Goal: Task Accomplishment & Management: Use online tool/utility

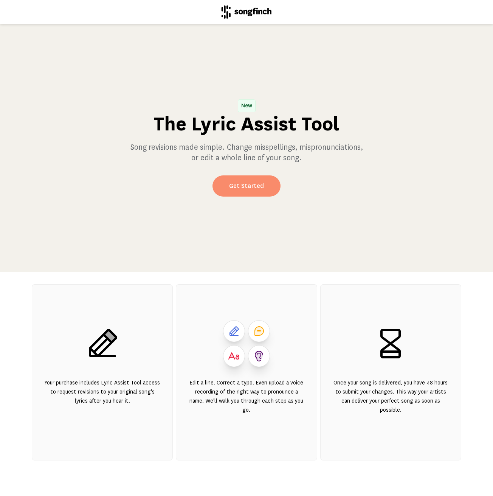
click at [229, 193] on link "Get Started" at bounding box center [247, 186] width 68 height 21
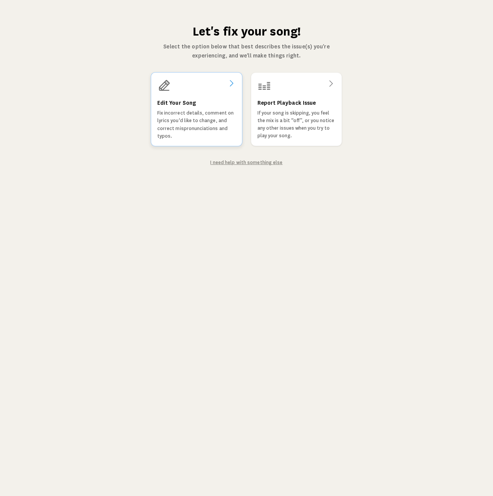
click at [177, 106] on h3 "Edit Your Song" at bounding box center [176, 103] width 39 height 9
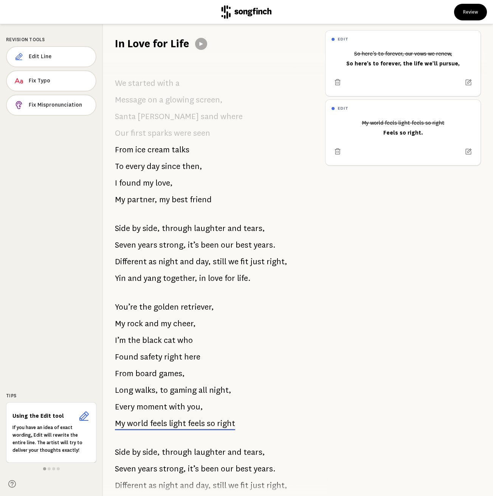
scroll to position [222, 0]
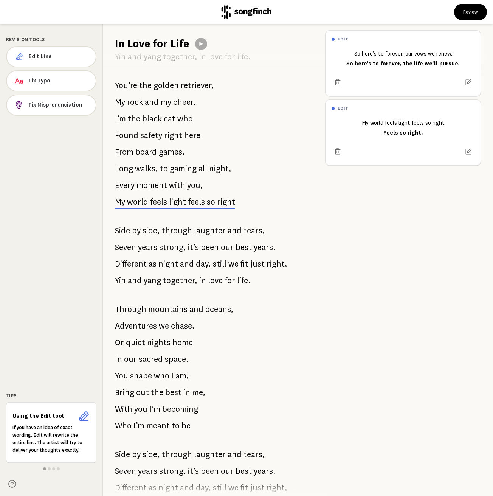
click at [169, 202] on span "light" at bounding box center [177, 201] width 17 height 11
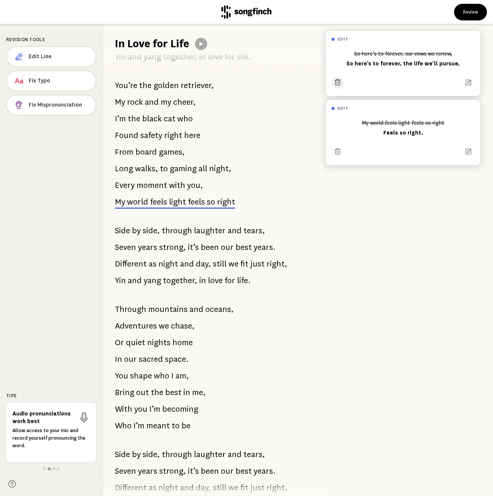
click at [336, 81] on icon at bounding box center [338, 83] width 8 height 8
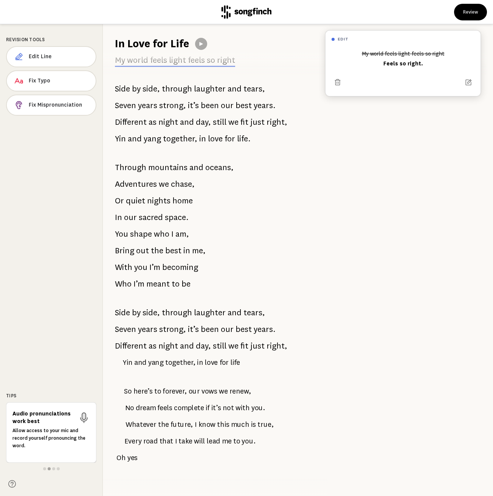
scroll to position [376, 0]
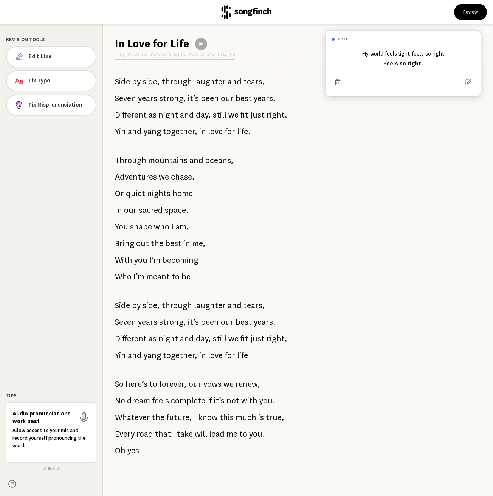
click at [221, 378] on p "So here’s to forever, our vows we renew," at bounding box center [187, 384] width 145 height 15
click at [66, 107] on span "Fix Mispronunciation" at bounding box center [59, 105] width 61 height 8
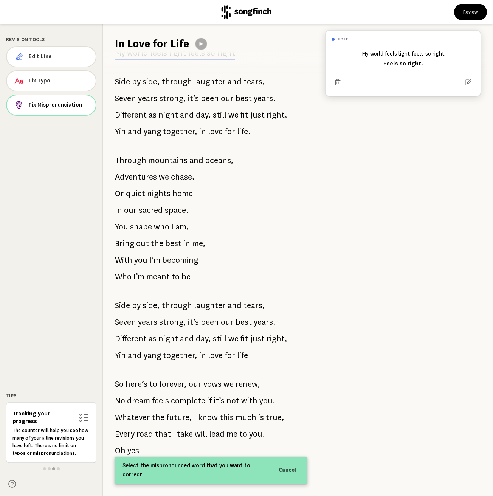
click at [200, 45] on icon at bounding box center [201, 44] width 6 height 6
click at [202, 44] on icon at bounding box center [201, 44] width 6 height 6
click at [217, 378] on span "vows" at bounding box center [212, 384] width 19 height 16
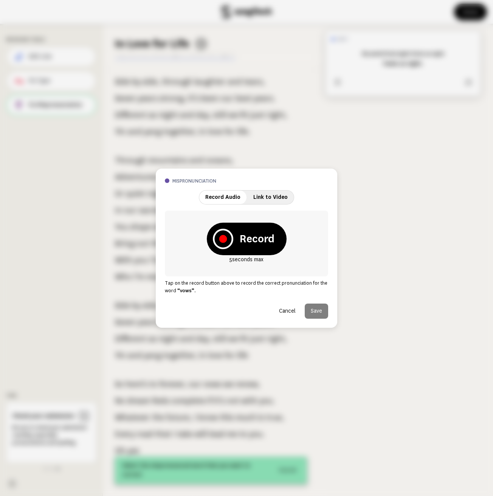
click at [292, 312] on button "Cancel" at bounding box center [287, 311] width 29 height 15
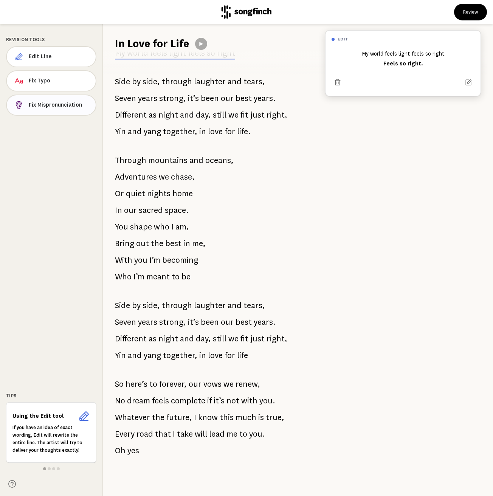
click at [41, 109] on button "Fix Mispronunciation" at bounding box center [51, 105] width 90 height 21
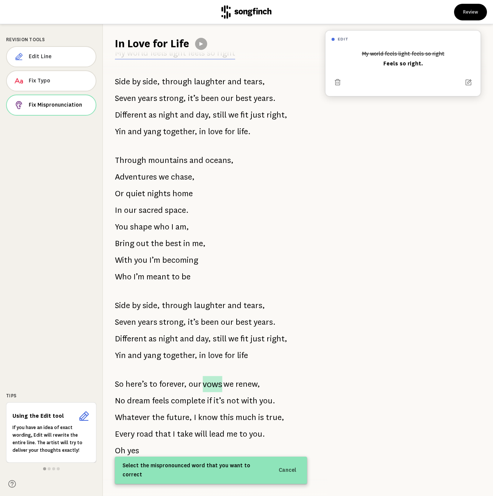
click at [211, 380] on span "vows" at bounding box center [213, 384] width 20 height 16
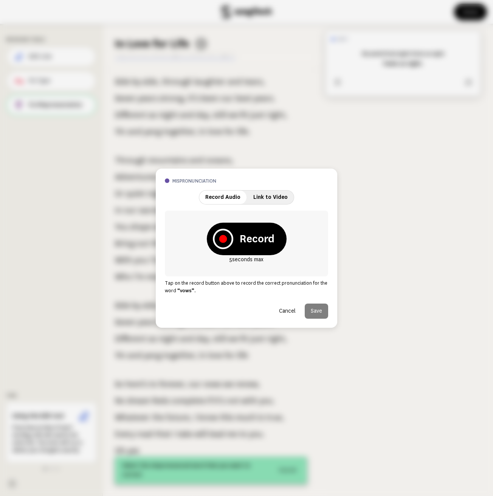
click at [266, 195] on span "Link to Video" at bounding box center [270, 197] width 34 height 6
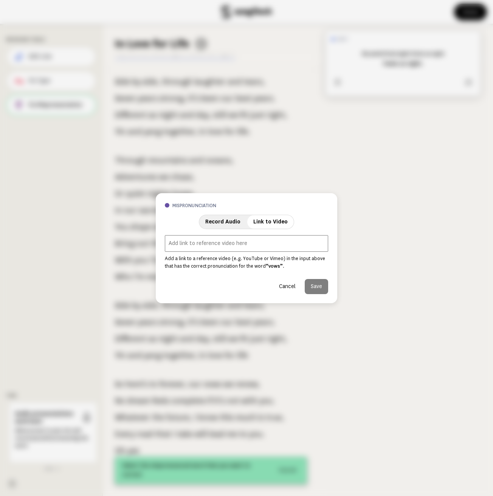
click at [225, 224] on span "Record Audio" at bounding box center [222, 222] width 35 height 6
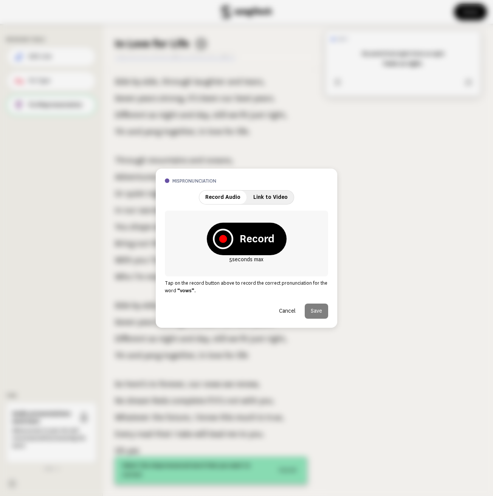
click at [284, 313] on button "Cancel" at bounding box center [287, 311] width 29 height 15
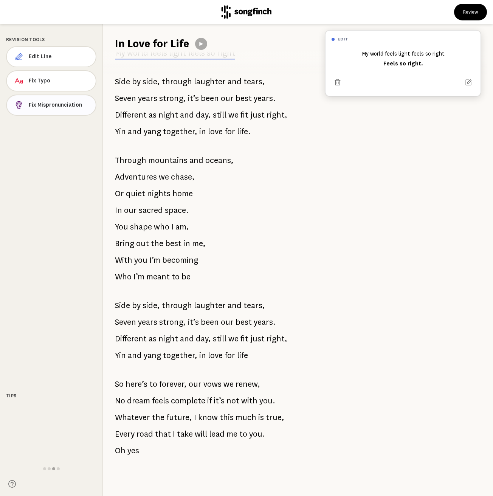
click at [51, 107] on span "Fix Mispronunciation" at bounding box center [59, 105] width 61 height 8
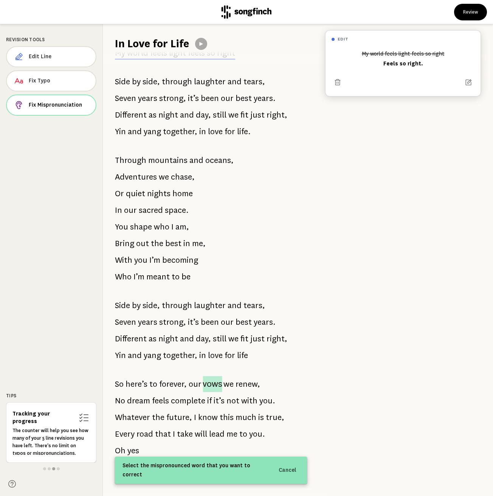
click at [206, 382] on span "vows" at bounding box center [212, 384] width 19 height 16
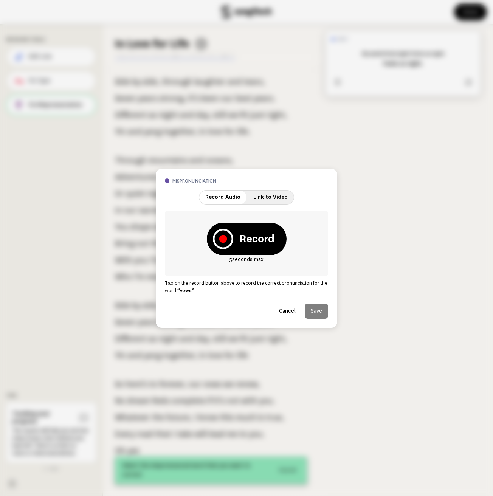
click at [262, 196] on span "Link to Video" at bounding box center [270, 197] width 34 height 6
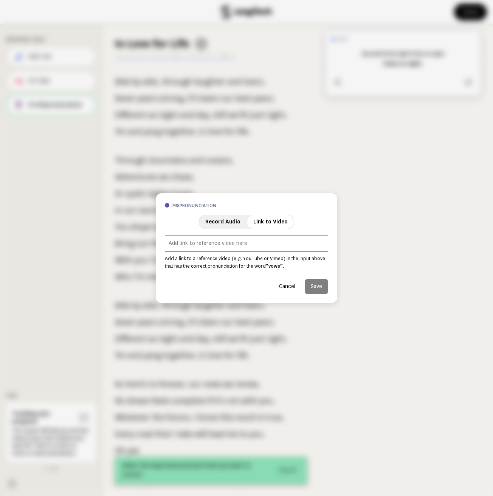
click at [222, 219] on span "Record Audio" at bounding box center [222, 222] width 35 height 6
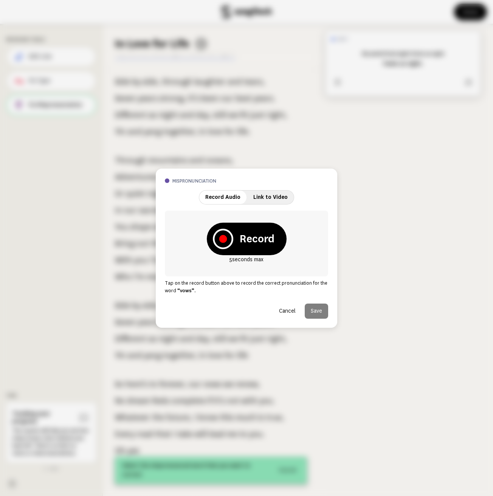
click at [288, 314] on button "Cancel" at bounding box center [287, 311] width 29 height 15
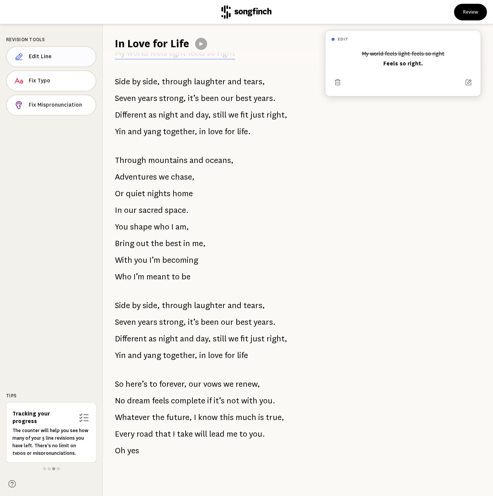
click at [45, 52] on button "Edit Line" at bounding box center [51, 56] width 90 height 21
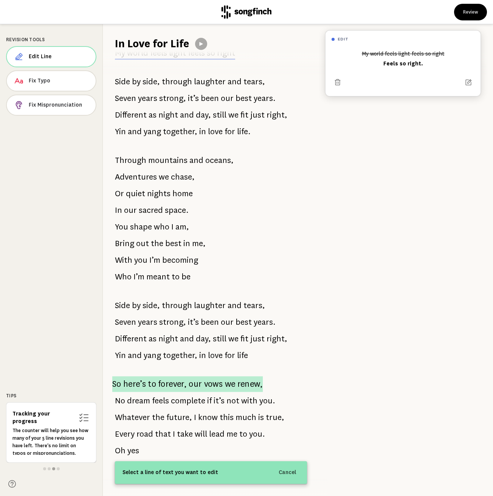
click at [216, 380] on span "vows" at bounding box center [213, 384] width 19 height 16
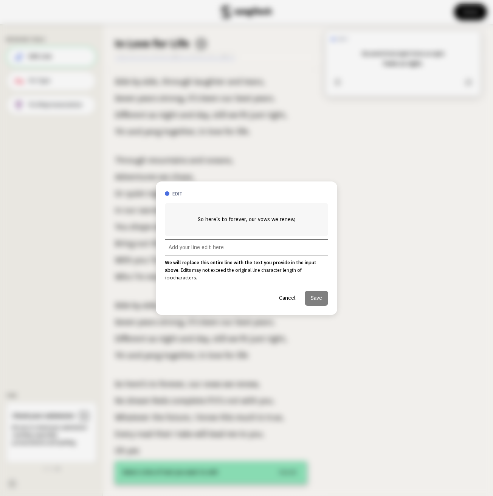
click at [217, 249] on input "text" at bounding box center [246, 247] width 163 height 17
paste input "“our vows we renew” it sort of sounds like “our vowels we renew”"
drag, startPoint x: 199, startPoint y: 248, endPoint x: 160, endPoint y: 250, distance: 39.4
click at [151, 250] on div "edit So here’s to forever, our vows we renew, “our vows we renew” it sort of so…" at bounding box center [246, 248] width 493 height 496
click at [211, 251] on input "“our vows we renew” it sort of sounds like “our vowels we renew”" at bounding box center [246, 247] width 163 height 17
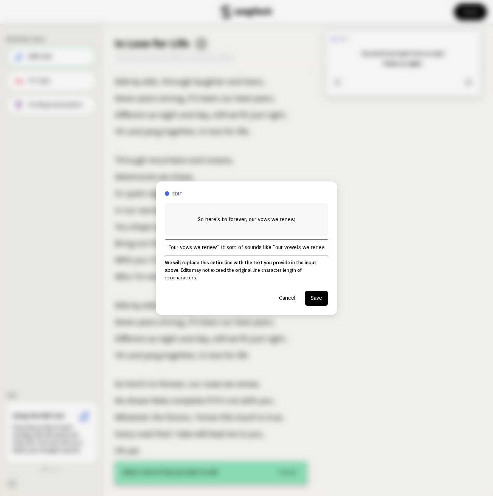
drag, startPoint x: 321, startPoint y: 252, endPoint x: 360, endPoint y: 253, distance: 39.4
click at [359, 253] on div "edit So here’s to forever, our vows we renew, “our vows we renew” it sort of so…" at bounding box center [246, 248] width 493 height 496
click at [320, 252] on input "“our vows we renew” it sort of sounds like “our vowels we renew”" at bounding box center [246, 247] width 163 height 17
click at [324, 252] on input "“our vows we renew” it sort of sounds like “our vowels we renew”" at bounding box center [246, 247] width 163 height 17
drag, startPoint x: 224, startPoint y: 252, endPoint x: 234, endPoint y: 251, distance: 10.2
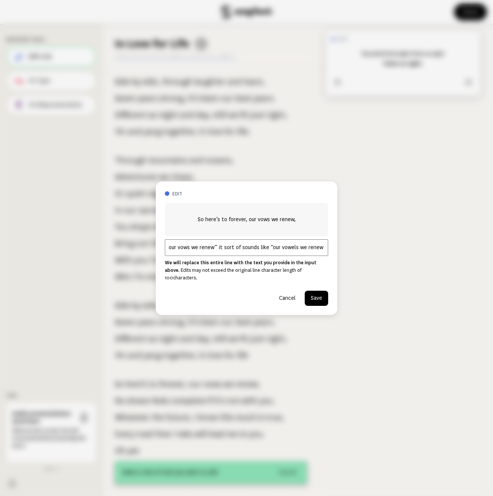
click at [235, 251] on input "our vows we renew” it sort of sounds like “our vowels we renew" at bounding box center [246, 247] width 163 height 17
click at [242, 250] on input "our vows we renew” it sort of sounds like “our vowels we renew" at bounding box center [246, 247] width 163 height 17
click at [279, 249] on input "our vows we renew” it sort of sounds like “our vowels we renew" at bounding box center [246, 247] width 163 height 17
drag, startPoint x: 295, startPoint y: 250, endPoint x: 305, endPoint y: 252, distance: 9.4
click at [295, 250] on input "our vows we renew” it sort of sounds like “our vowels we renew" at bounding box center [246, 247] width 163 height 17
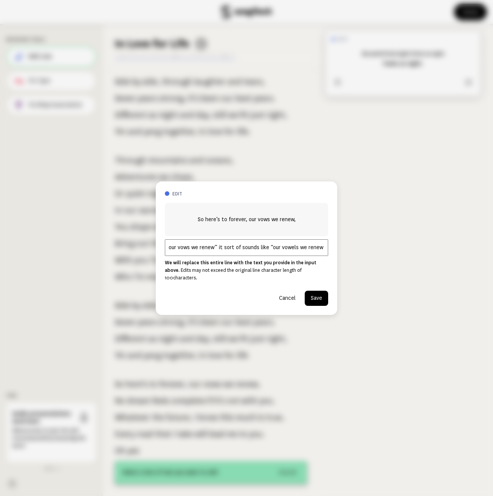
click at [313, 253] on input "our vows we renew” it sort of sounds like “our vowels we renew" at bounding box center [246, 247] width 163 height 17
click at [322, 253] on input "our vows we renew” it sort of sounds like “our vowels we renew" at bounding box center [246, 247] width 163 height 17
drag, startPoint x: 219, startPoint y: 252, endPoint x: 241, endPoint y: 252, distance: 22.3
click at [241, 252] on input "our vows we renew” it sort of sounds like “our vowels we renew"" at bounding box center [246, 247] width 163 height 17
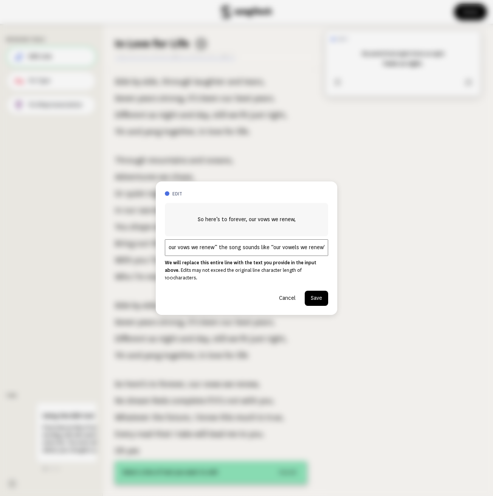
drag, startPoint x: 171, startPoint y: 253, endPoint x: 140, endPoint y: 254, distance: 31.4
click at [140, 254] on div "edit So here’s to forever, our vows we renew, our vows we renew” the song sound…" at bounding box center [246, 248] width 493 height 496
type input "our vows we renew” the song sounds like “our vowels we renew""
drag, startPoint x: 326, startPoint y: 294, endPoint x: 339, endPoint y: 306, distance: 18.0
click at [326, 295] on button "Save" at bounding box center [316, 298] width 23 height 15
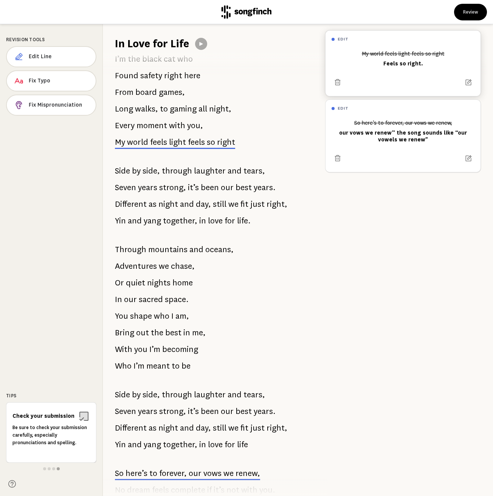
scroll to position [286, 0]
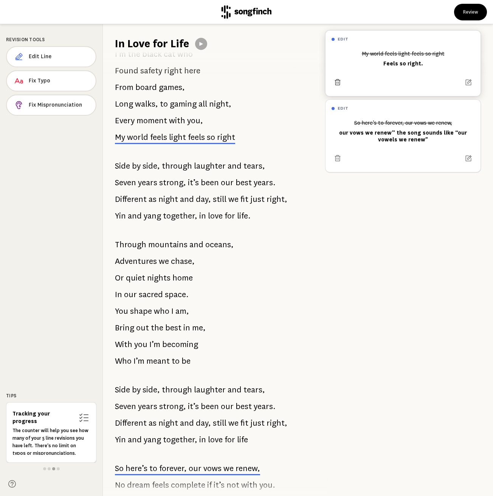
click at [339, 82] on icon at bounding box center [338, 83] width 8 height 8
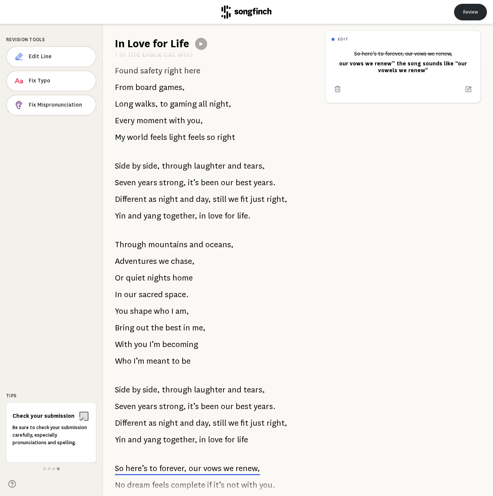
click at [470, 16] on button "Review" at bounding box center [470, 12] width 33 height 17
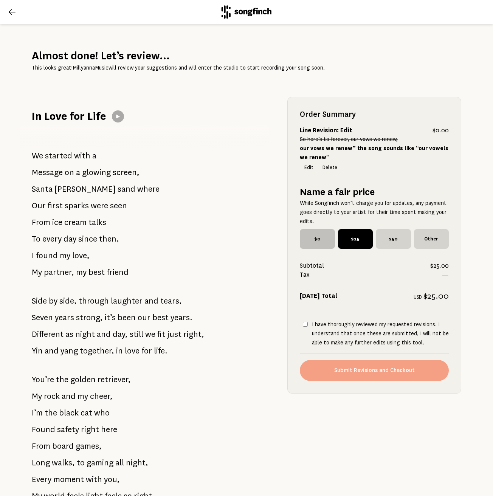
click at [308, 241] on span "$0" at bounding box center [317, 239] width 35 height 20
click at [305, 234] on input "$0" at bounding box center [302, 231] width 5 height 5
radio input "true"
click at [311, 203] on p "While Songfinch won’t charge you for updates, any payment goes directly to your…" at bounding box center [374, 212] width 149 height 27
click at [354, 243] on span "$25" at bounding box center [355, 239] width 35 height 20
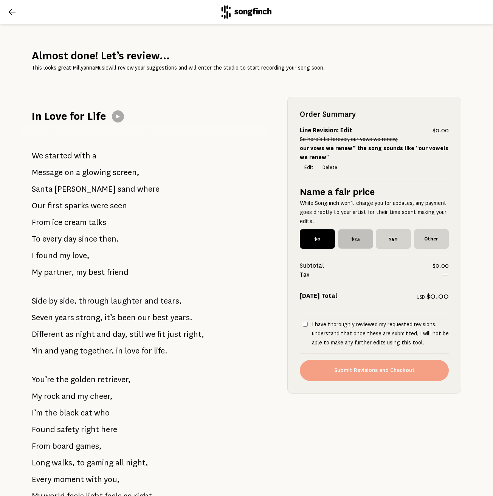
click at [343, 234] on input "$25" at bounding box center [340, 231] width 5 height 5
radio input "true"
click at [381, 239] on span "$50" at bounding box center [393, 239] width 35 height 20
click at [381, 234] on input "$50" at bounding box center [378, 231] width 5 height 5
radio input "true"
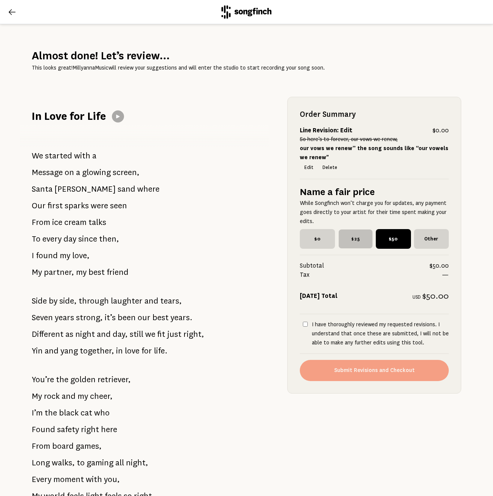
click at [360, 240] on span "$25" at bounding box center [356, 239] width 34 height 19
click at [343, 234] on input "$25" at bounding box center [340, 231] width 5 height 5
radio input "true"
drag, startPoint x: 302, startPoint y: 323, endPoint x: 289, endPoint y: 331, distance: 15.6
click at [303, 323] on input "I have thoroughly reviewed my requested revisions. I understand that once these…" at bounding box center [305, 324] width 5 height 5
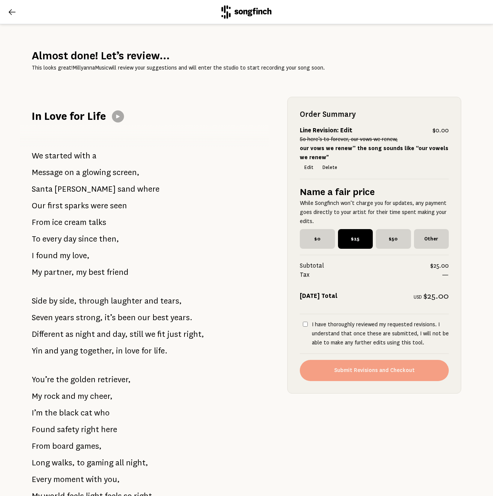
checkbox input "true"
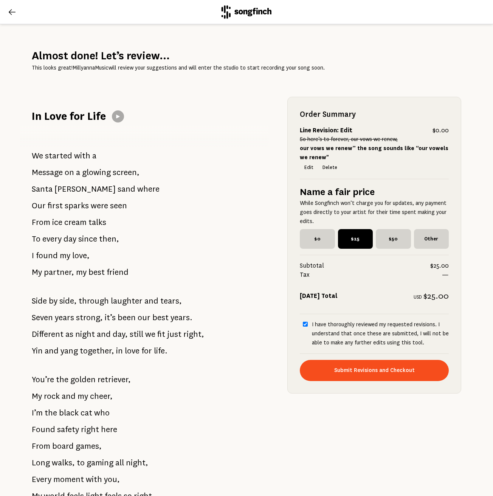
scroll to position [5, 0]
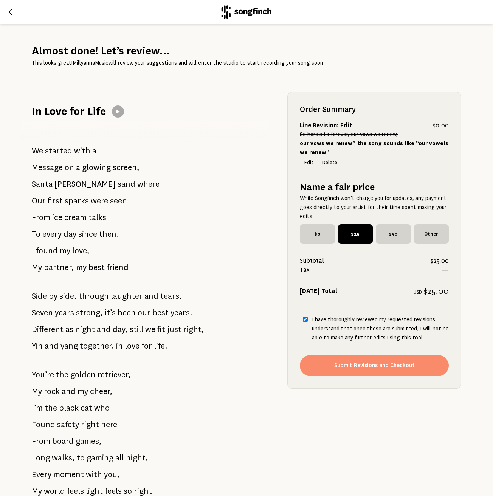
click at [376, 371] on button "Submit Revisions and Checkout" at bounding box center [374, 365] width 149 height 21
